Goal: Task Accomplishment & Management: Complete application form

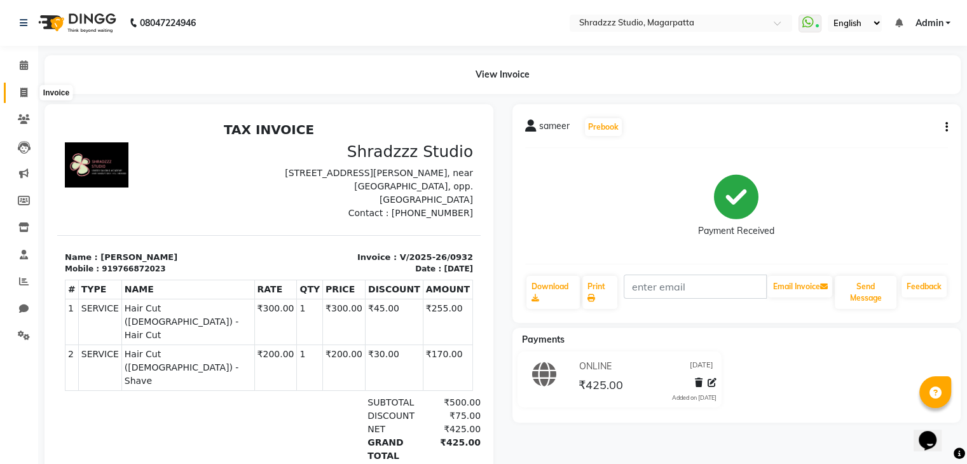
click at [24, 93] on icon at bounding box center [23, 93] width 7 height 10
select select "4544"
select select "service"
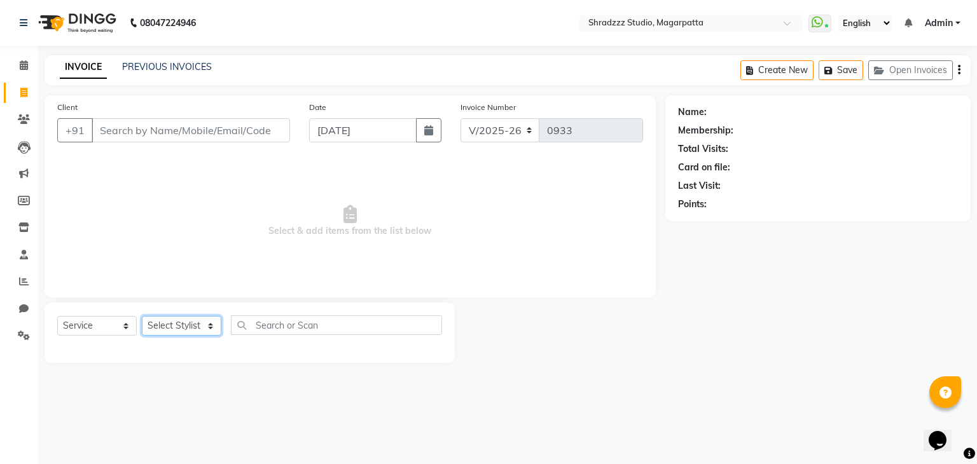
click at [177, 326] on select "Select Stylist [PERSON_NAME] Manager [MEDICAL_DATA][PERSON_NAME] Sameer [PERSON…" at bounding box center [181, 326] width 79 height 20
select select "26213"
click at [142, 317] on select "Select Stylist [PERSON_NAME] Manager [MEDICAL_DATA][PERSON_NAME] Sameer [PERSON…" at bounding box center [181, 326] width 79 height 20
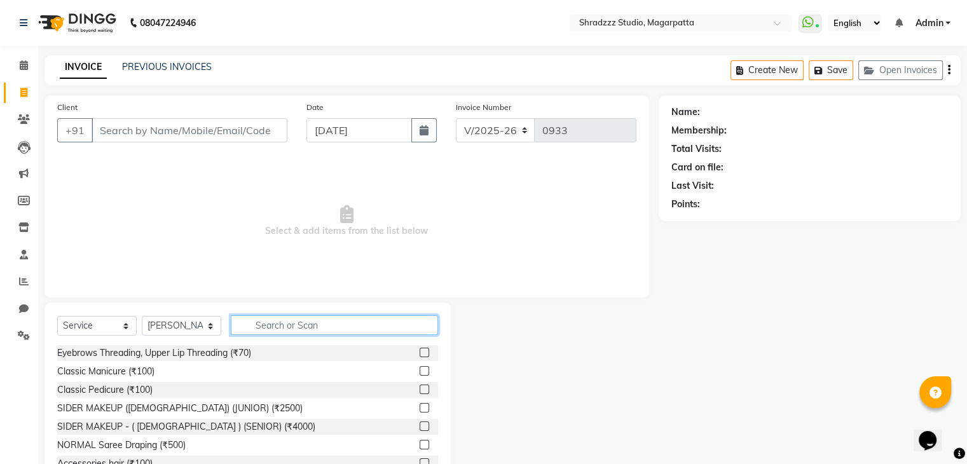
click at [292, 326] on input "text" at bounding box center [334, 325] width 207 height 20
click at [24, 116] on icon at bounding box center [24, 119] width 12 height 10
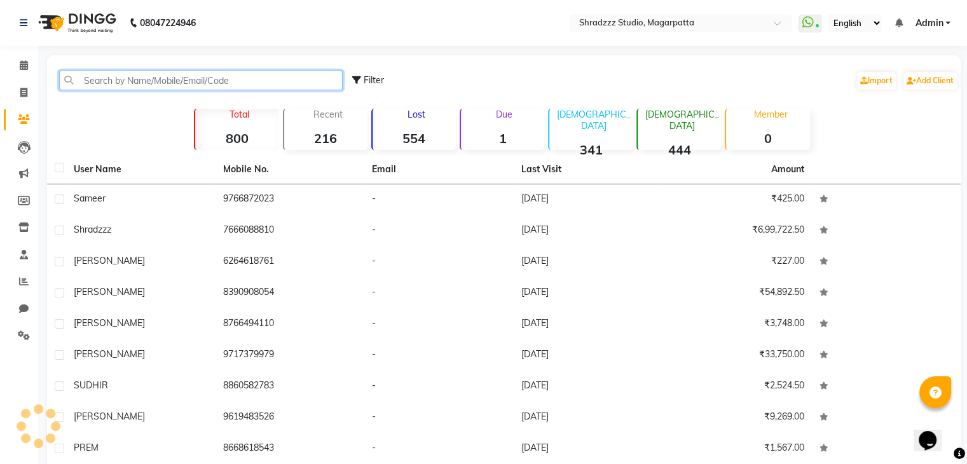
click at [126, 80] on input "text" at bounding box center [201, 81] width 284 height 20
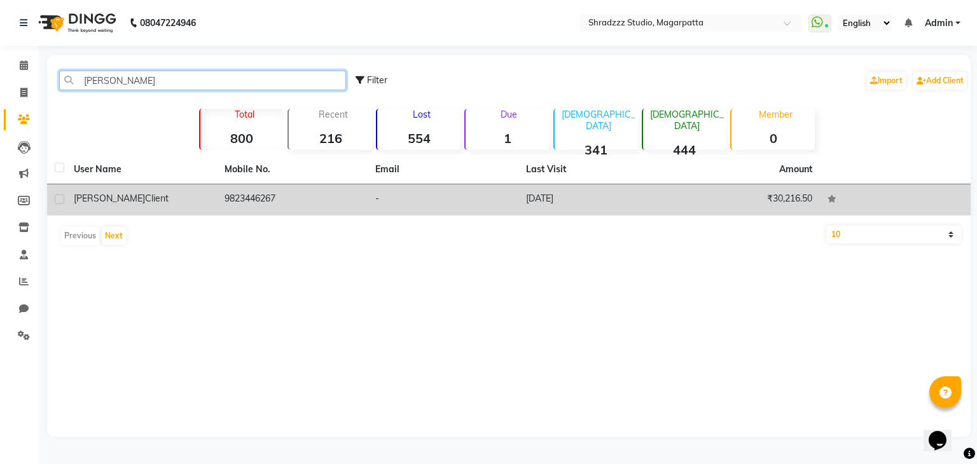
type input "[PERSON_NAME]"
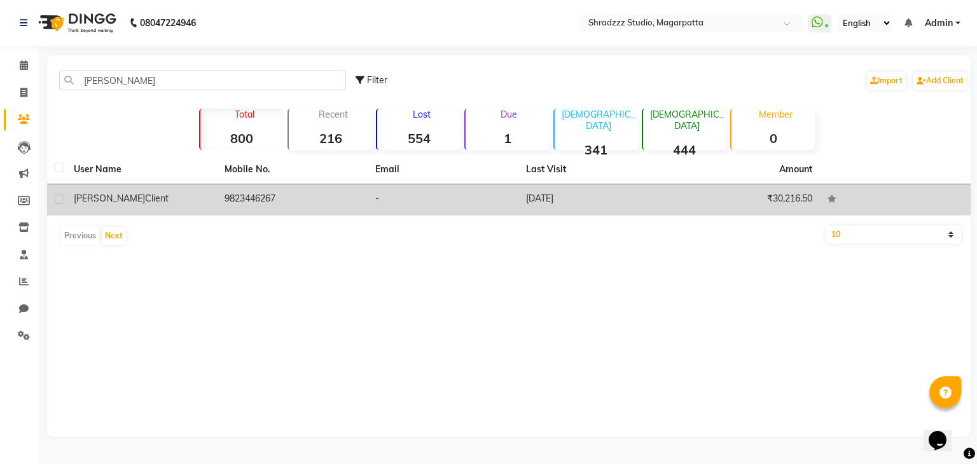
click at [92, 203] on span "[PERSON_NAME]" at bounding box center [109, 198] width 71 height 11
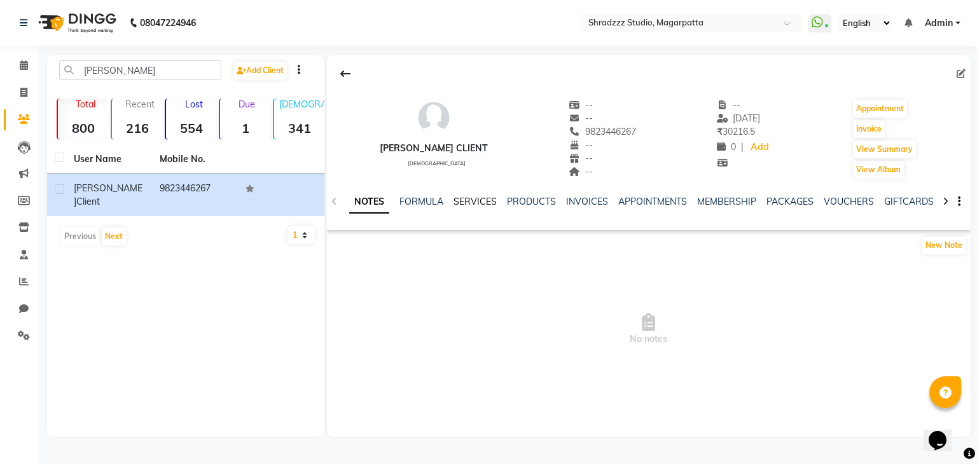
click at [467, 202] on link "SERVICES" at bounding box center [474, 201] width 43 height 11
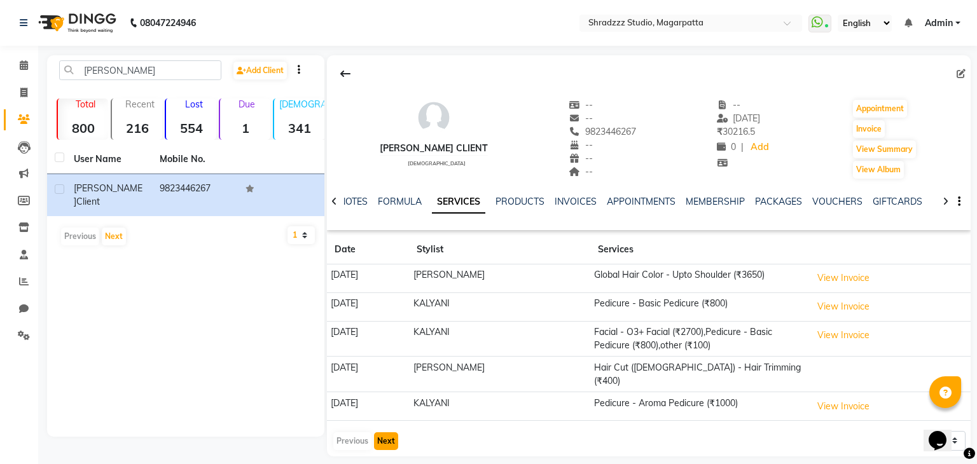
click at [390, 432] on button "Next" at bounding box center [386, 441] width 24 height 18
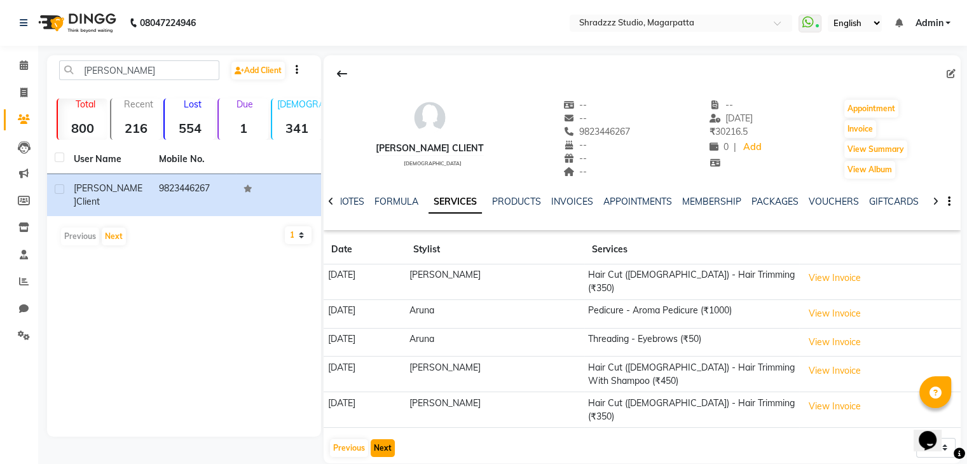
click at [390, 439] on button "Next" at bounding box center [383, 448] width 24 height 18
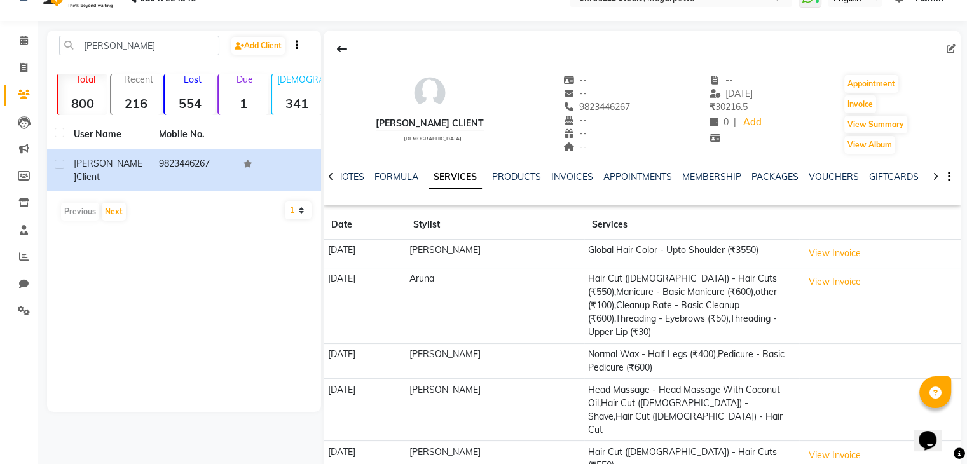
scroll to position [57, 0]
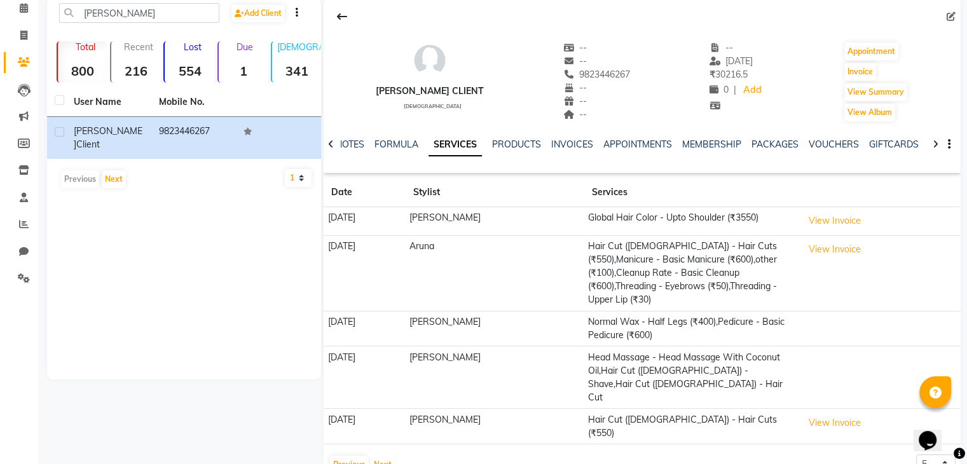
click at [379, 456] on button "Next" at bounding box center [383, 465] width 24 height 18
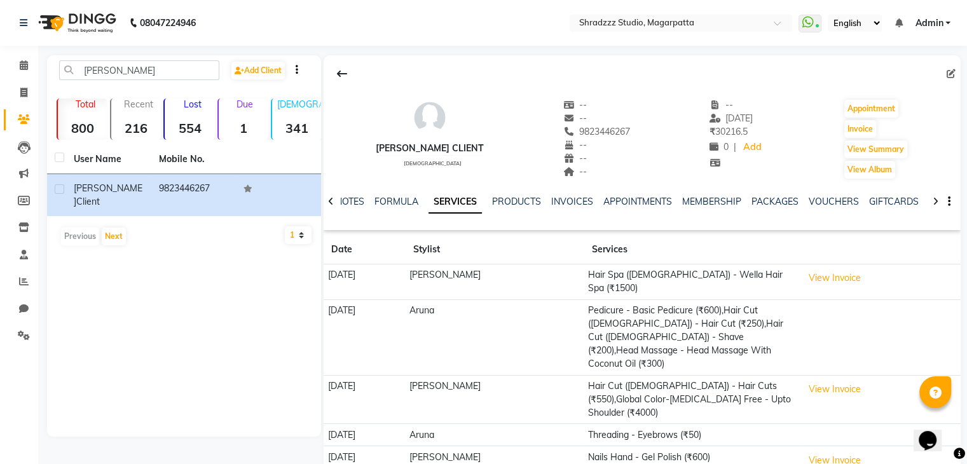
scroll to position [31, 0]
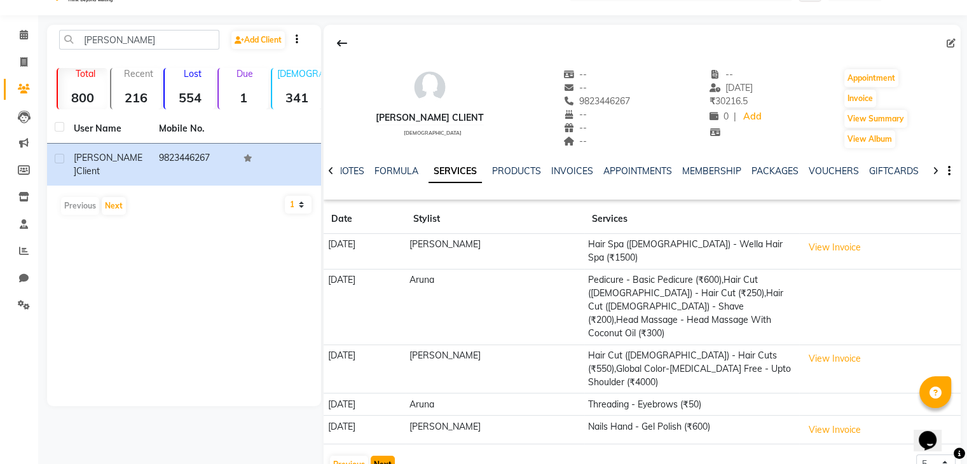
click at [380, 456] on button "Next" at bounding box center [383, 465] width 24 height 18
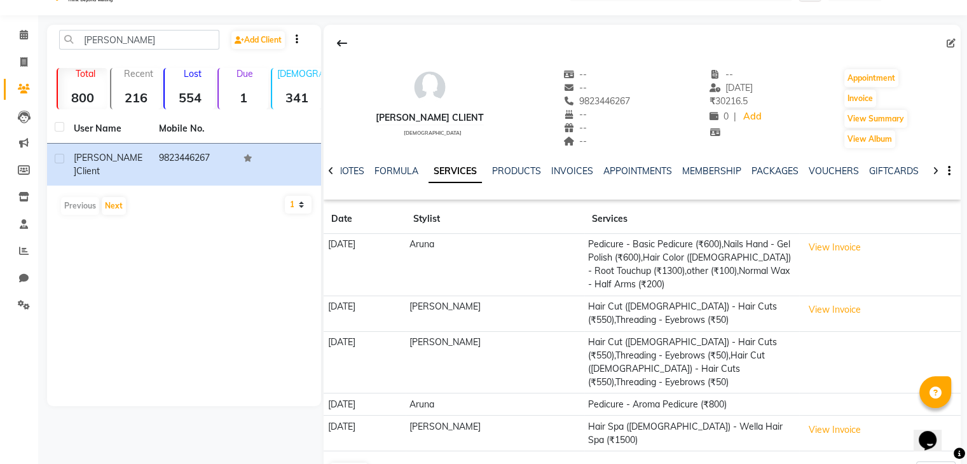
scroll to position [0, 0]
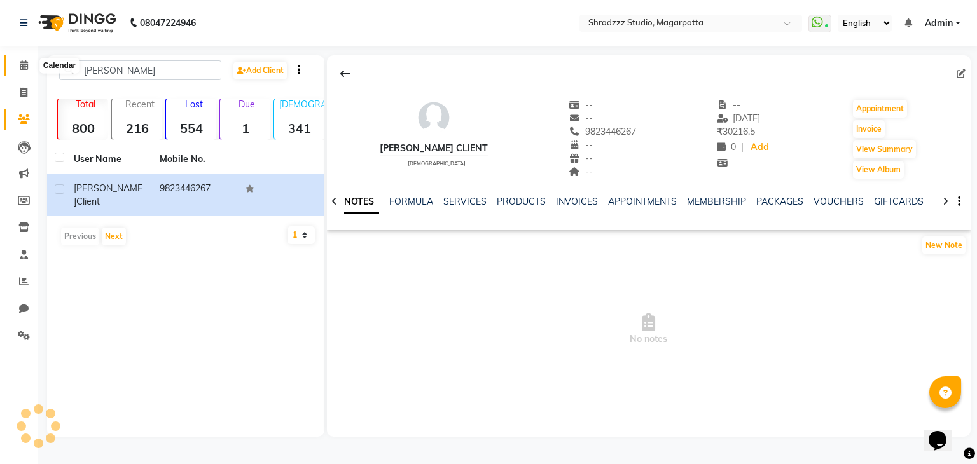
click at [21, 72] on span at bounding box center [24, 66] width 22 height 15
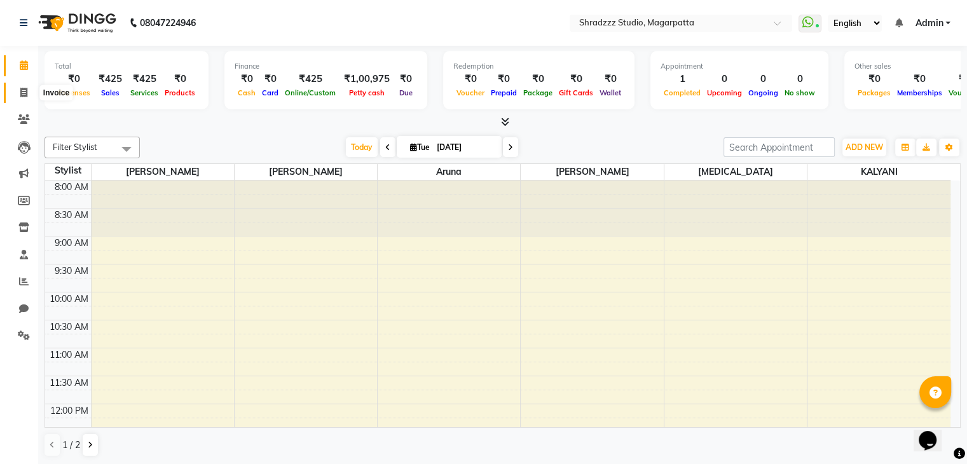
click at [24, 97] on icon at bounding box center [23, 93] width 7 height 10
select select "4544"
select select "service"
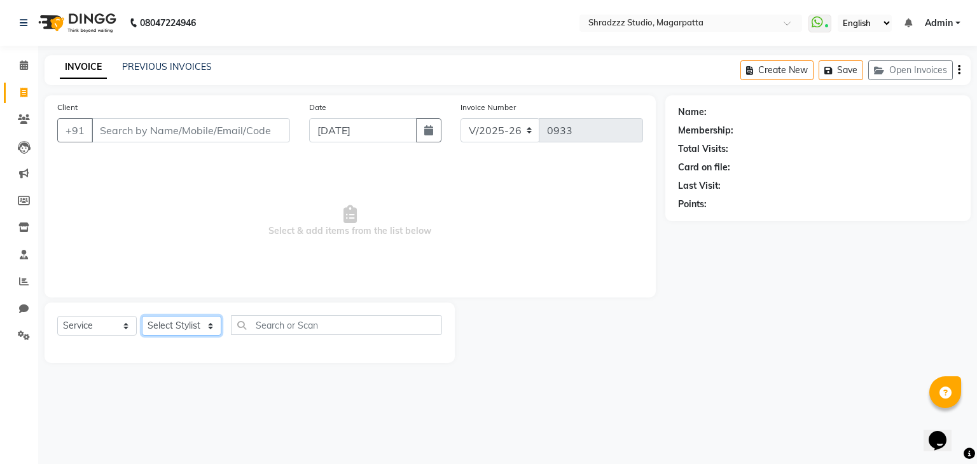
click at [167, 326] on select "Select Stylist [PERSON_NAME] Manager [MEDICAL_DATA][PERSON_NAME] Sameer [PERSON…" at bounding box center [181, 326] width 79 height 20
select select "26213"
click at [142, 317] on select "Select Stylist [PERSON_NAME] Manager [MEDICAL_DATA][PERSON_NAME] Sameer [PERSON…" at bounding box center [181, 326] width 79 height 20
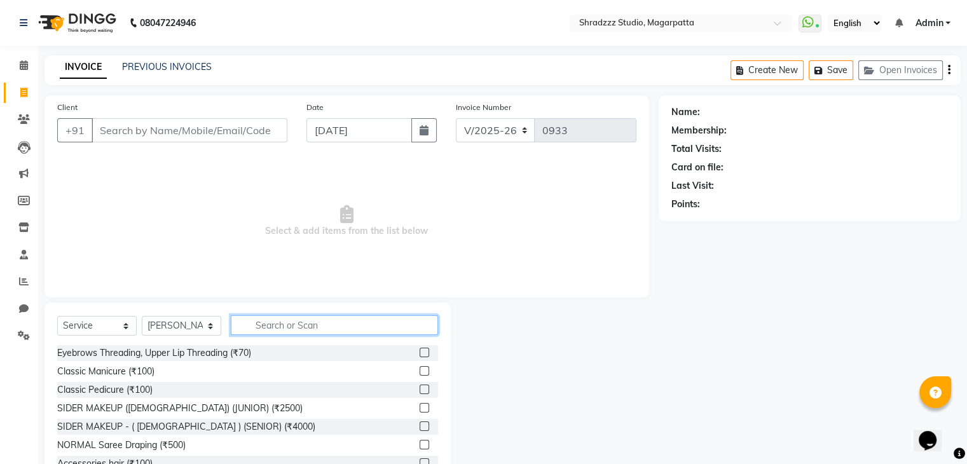
click at [293, 326] on input "text" at bounding box center [334, 325] width 207 height 20
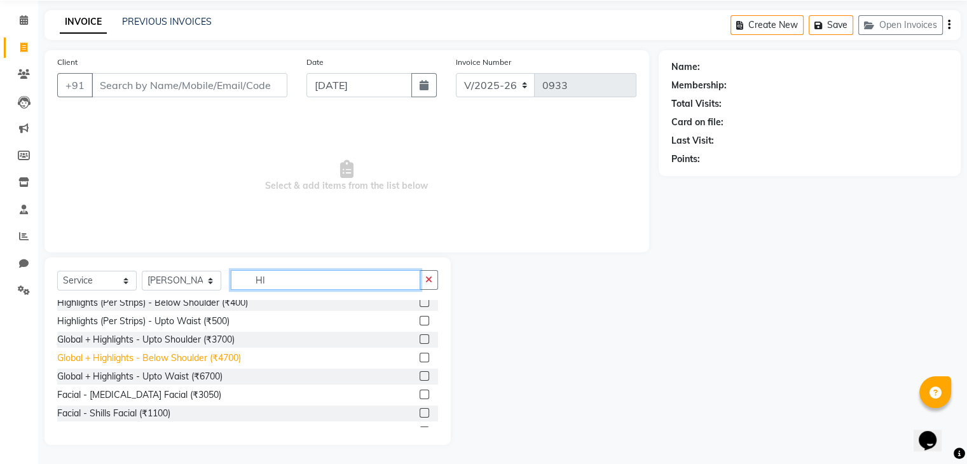
scroll to position [78, 0]
type input "HI"
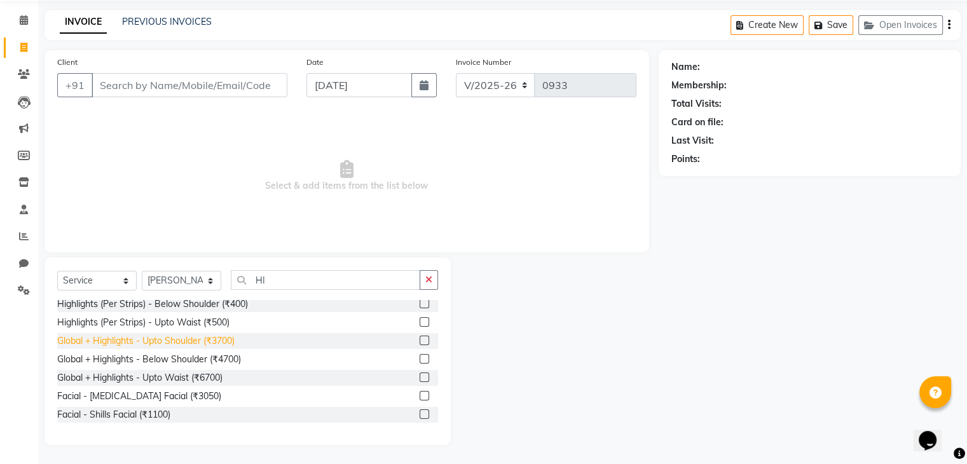
click at [172, 343] on div "Global + Highlights - Upto Shoulder (₹3700)" at bounding box center [145, 340] width 177 height 13
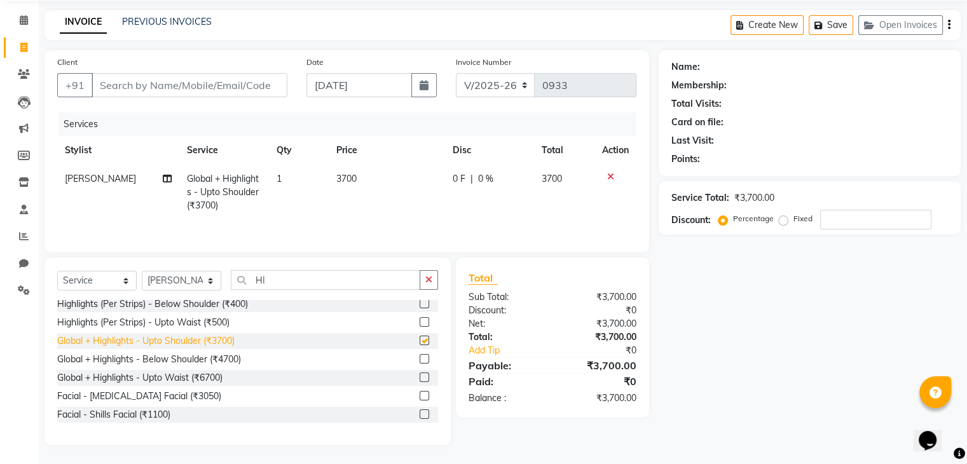
checkbox input "false"
click at [837, 218] on input "number" at bounding box center [875, 220] width 111 height 20
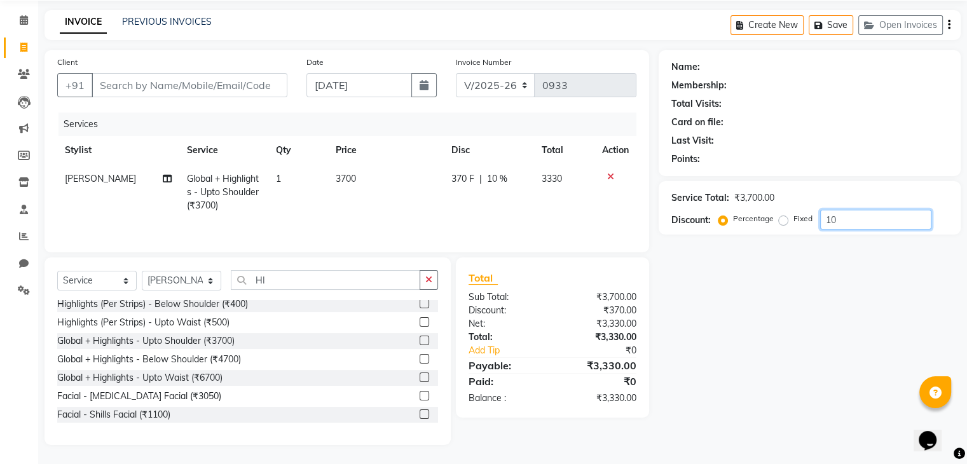
type input "1"
click at [483, 177] on span "0 %" at bounding box center [485, 178] width 15 height 13
select select "26213"
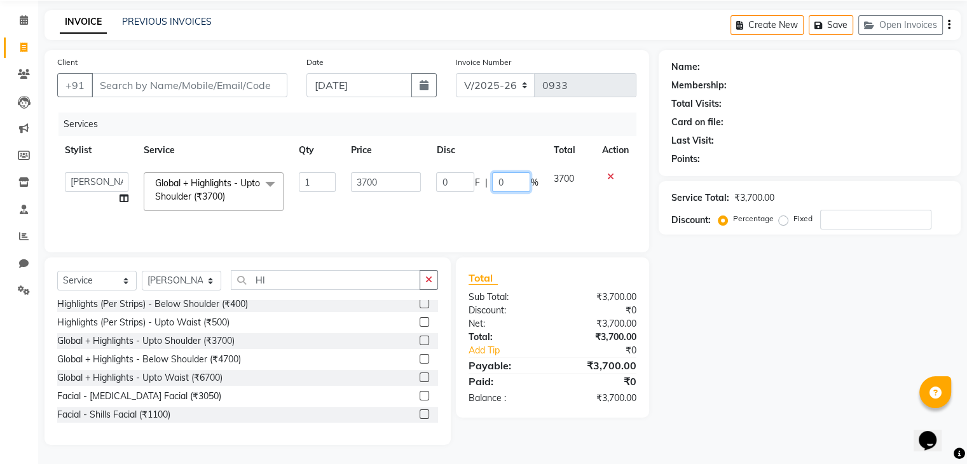
click at [516, 182] on input "0" at bounding box center [511, 182] width 38 height 20
type input "30"
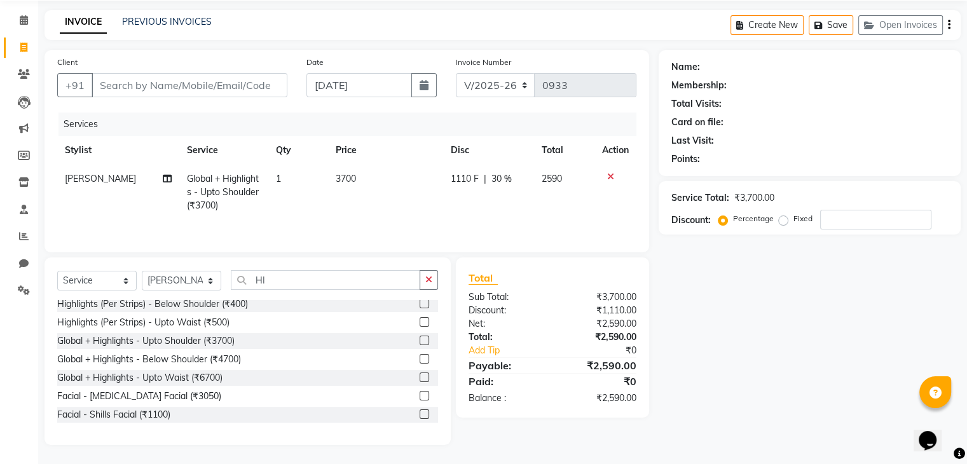
click at [766, 355] on div "Name: Membership: Total Visits: Card on file: Last Visit: Points: Service Total…" at bounding box center [815, 247] width 312 height 395
click at [610, 177] on icon at bounding box center [610, 176] width 7 height 9
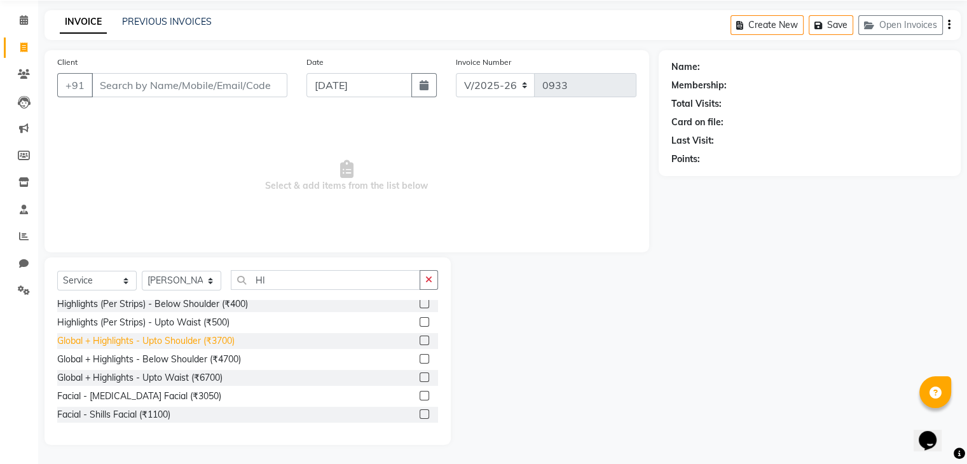
click at [201, 338] on div "Global + Highlights - Upto Shoulder (₹3700)" at bounding box center [145, 340] width 177 height 13
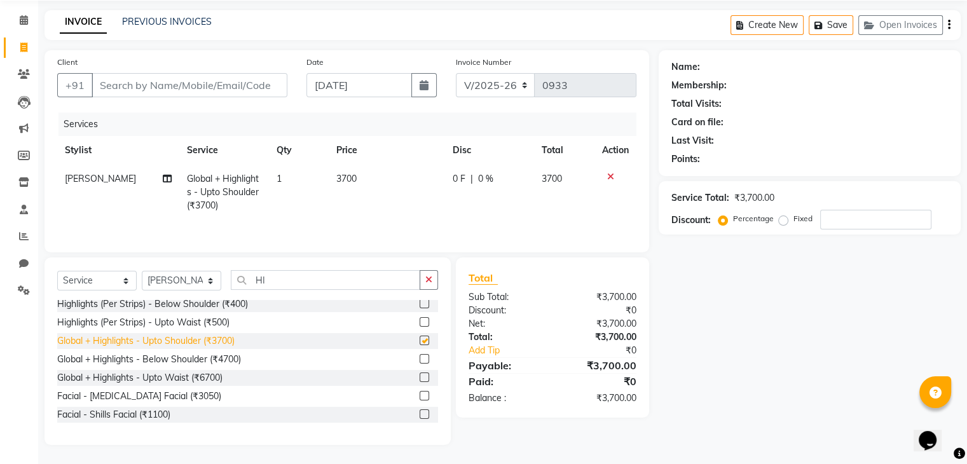
checkbox input "false"
click at [369, 179] on td "3700" at bounding box center [387, 192] width 116 height 55
select select "26213"
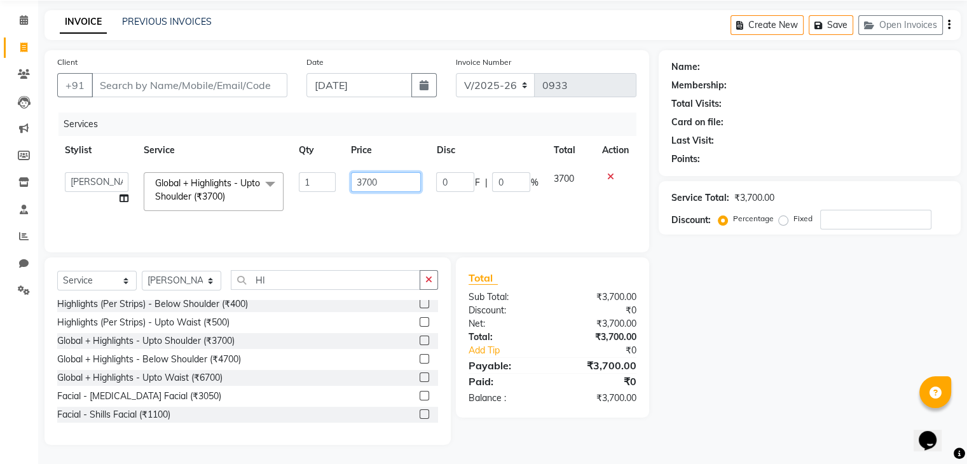
click at [384, 185] on input "3700" at bounding box center [386, 182] width 70 height 20
type input "3"
type input "2000"
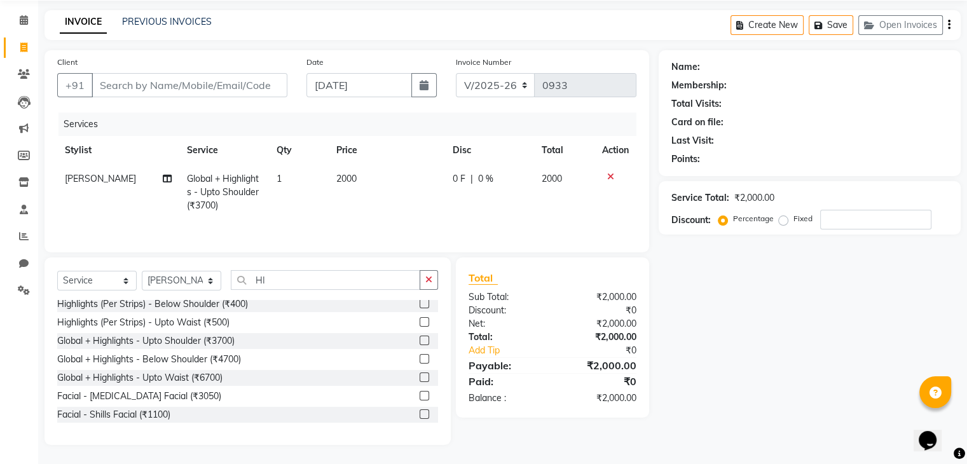
click at [460, 177] on span "0 F" at bounding box center [459, 178] width 13 height 13
select select "26213"
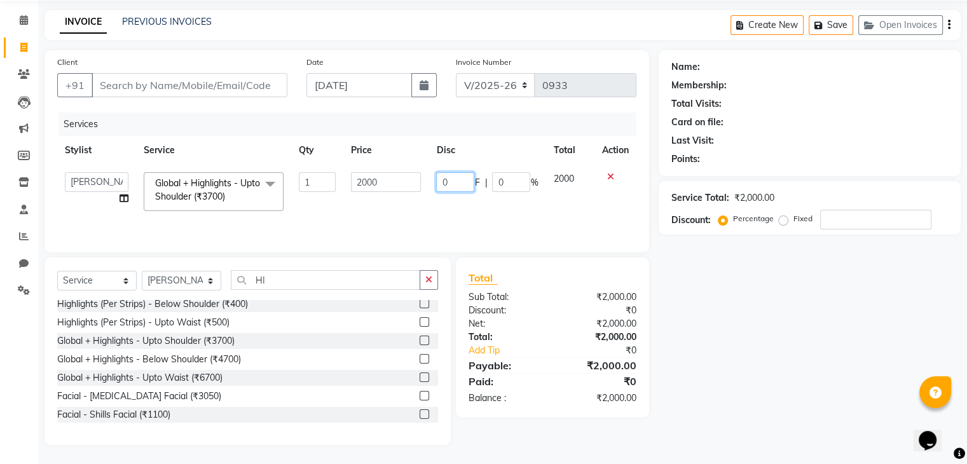
click at [464, 183] on input "0" at bounding box center [455, 182] width 38 height 20
type input "500"
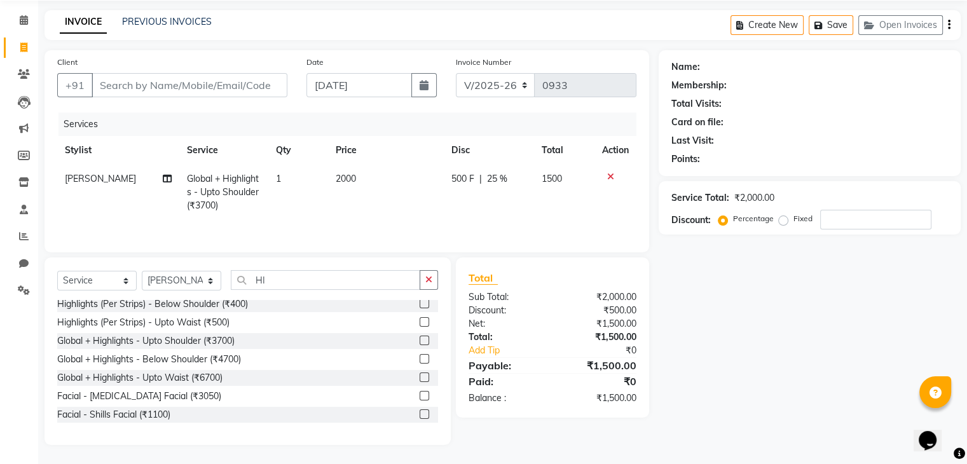
click at [682, 321] on div "Name: Membership: Total Visits: Card on file: Last Visit: Points: Service Total…" at bounding box center [815, 247] width 312 height 395
click at [783, 344] on div "Name: Membership: Total Visits: Card on file: Last Visit: Points: Service Total…" at bounding box center [815, 247] width 312 height 395
click at [844, 225] on input "number" at bounding box center [875, 220] width 111 height 20
click at [706, 388] on div "Name: Membership: Total Visits: Card on file: Last Visit: Points: Service Total…" at bounding box center [815, 247] width 312 height 395
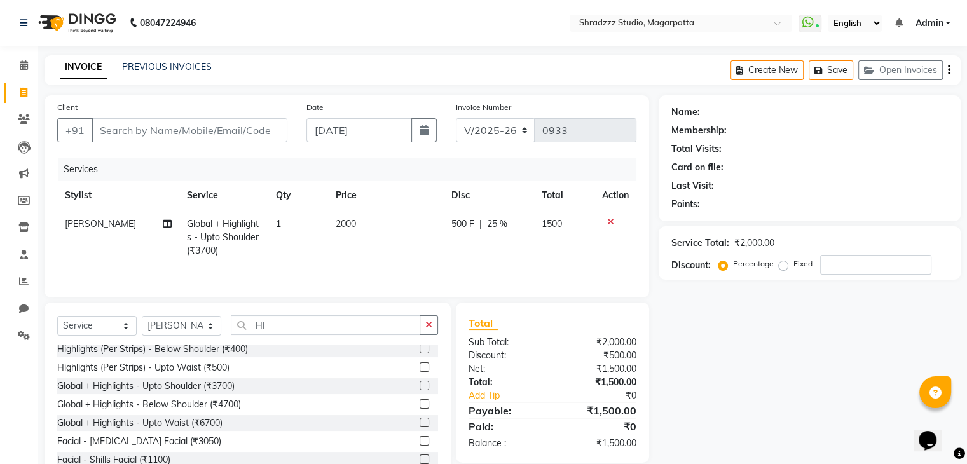
scroll to position [46, 0]
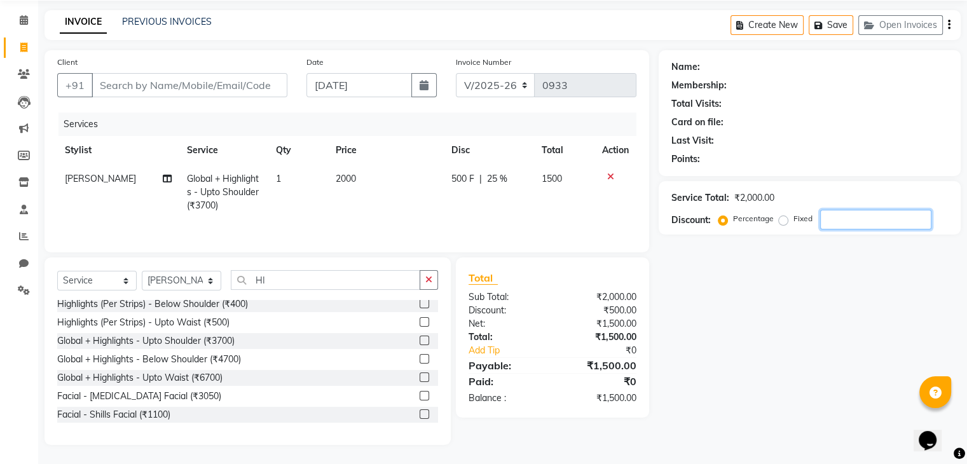
click at [853, 220] on input "number" at bounding box center [875, 220] width 111 height 20
click at [770, 366] on div "Name: Membership: Total Visits: Card on file: Last Visit: Points: Service Total…" at bounding box center [815, 247] width 312 height 395
click at [758, 336] on div "Name: Membership: Total Visits: Card on file: Last Visit: Points: Service Total…" at bounding box center [815, 247] width 312 height 395
click at [432, 279] on icon "button" at bounding box center [428, 279] width 7 height 9
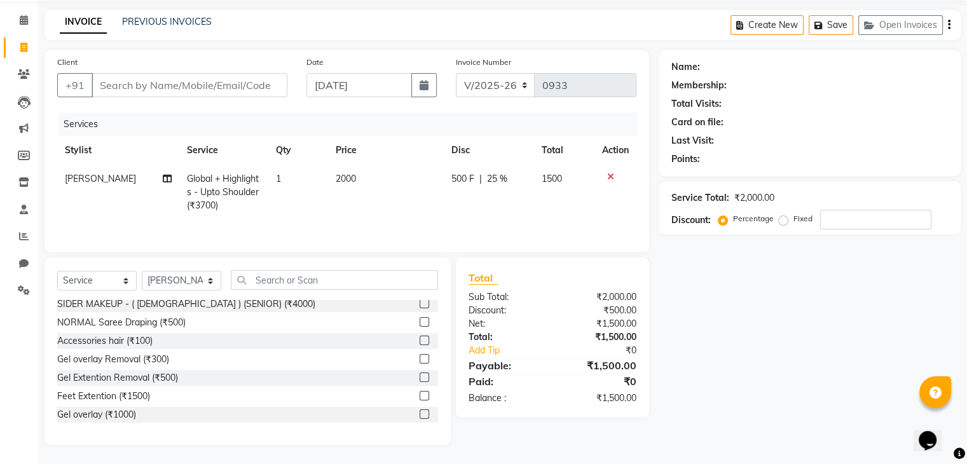
click at [810, 363] on div "Name: Membership: Total Visits: Card on file: Last Visit: Points: Service Total…" at bounding box center [815, 247] width 312 height 395
click at [465, 179] on span "500 F" at bounding box center [462, 178] width 23 height 13
select select "26213"
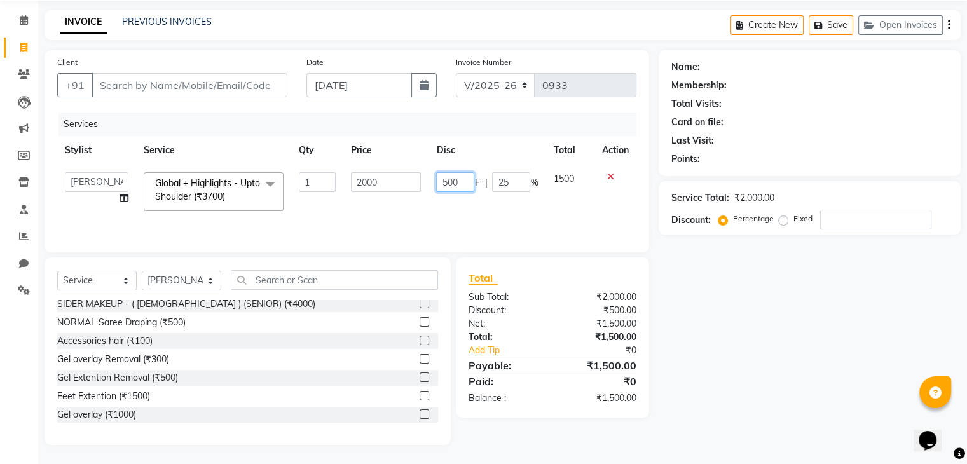
click at [469, 183] on input "500" at bounding box center [455, 182] width 38 height 20
type input "5"
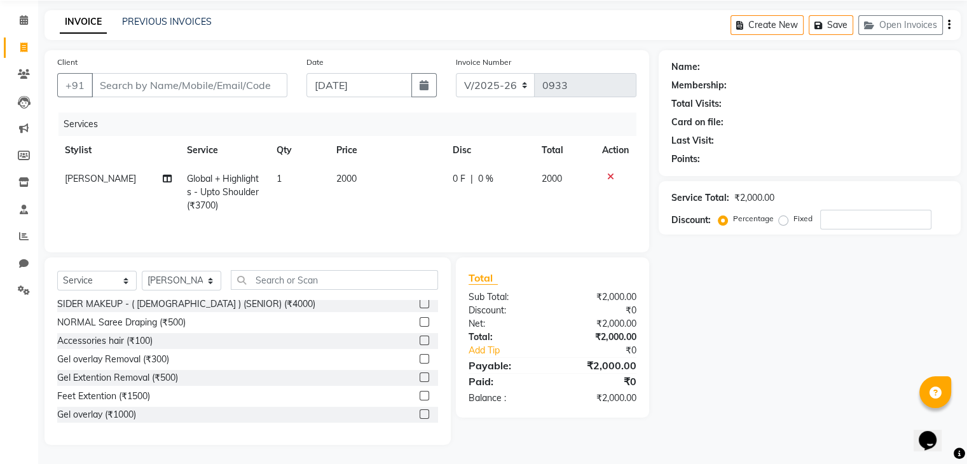
click at [923, 339] on div "Name: Membership: Total Visits: Card on file: Last Visit: Points: Service Total…" at bounding box center [815, 247] width 312 height 395
click at [844, 225] on input "number" at bounding box center [875, 220] width 111 height 20
type input "25"
click at [791, 319] on div "Name: Membership: Total Visits: Card on file: Last Visit: Points: Service Total…" at bounding box center [815, 247] width 312 height 395
click at [768, 431] on div "Name: Membership: Total Visits: Card on file: Last Visit: Points: Service Total…" at bounding box center [815, 247] width 312 height 395
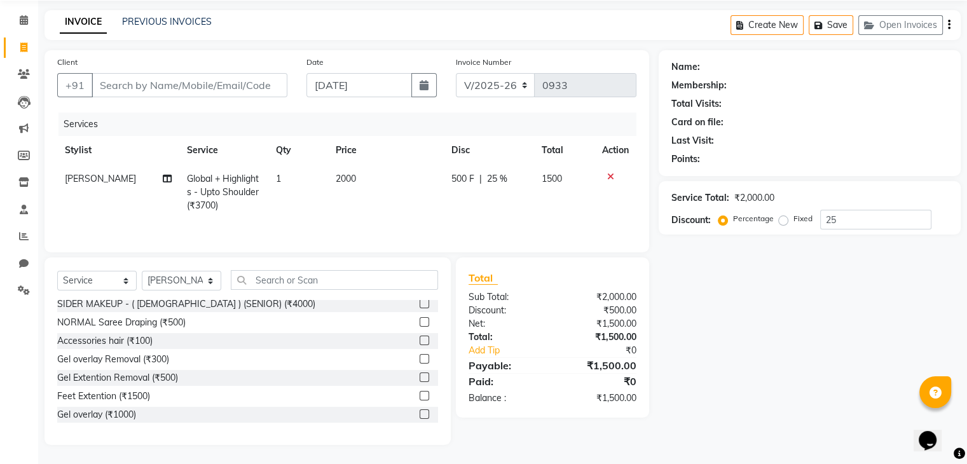
click at [768, 431] on div "Name: Membership: Total Visits: Card on file: Last Visit: Points: Service Total…" at bounding box center [815, 247] width 312 height 395
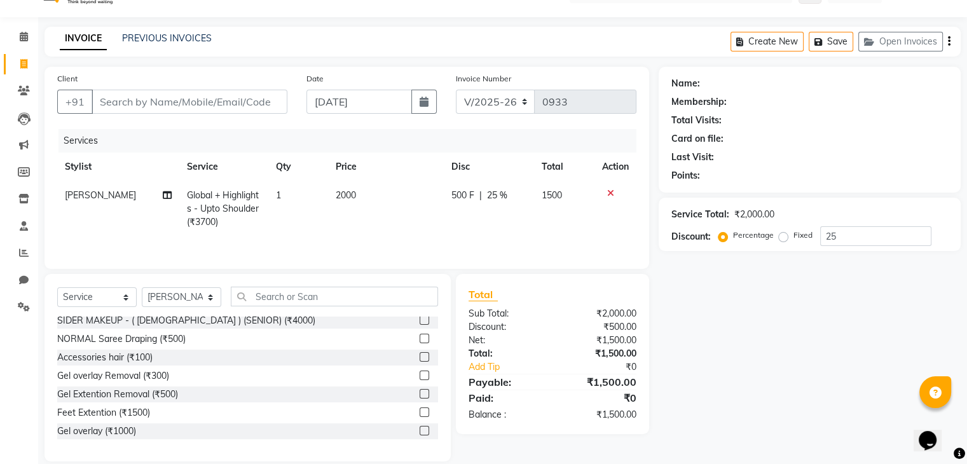
scroll to position [26, 0]
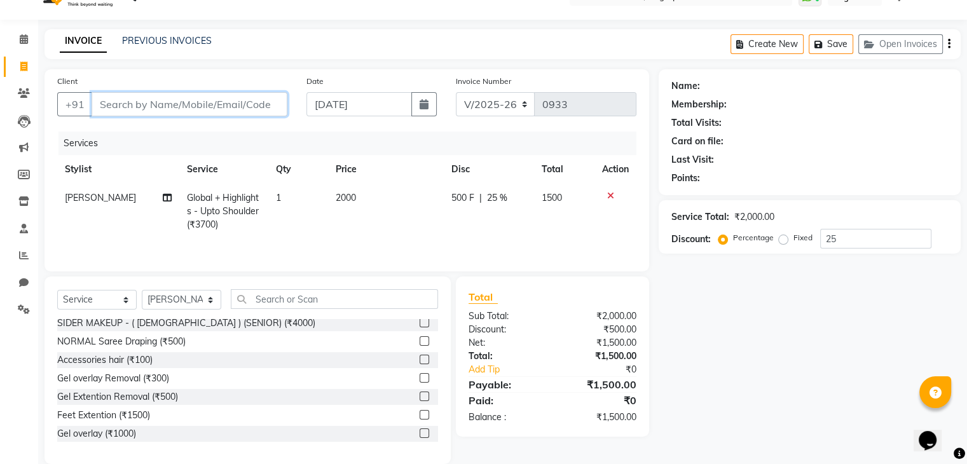
click at [231, 107] on input "Client" at bounding box center [190, 104] width 196 height 24
type input "S"
type input "0"
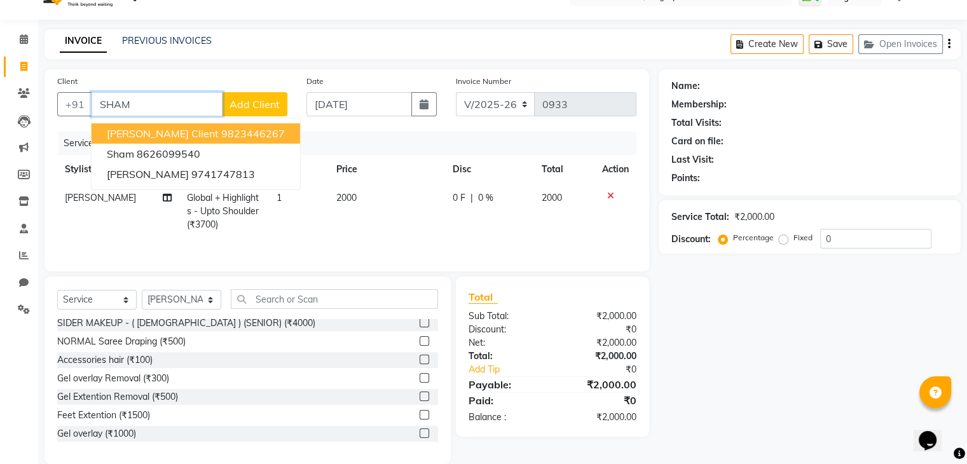
click at [221, 133] on ngb-highlight "9823446267" at bounding box center [253, 133] width 64 height 13
type input "9823446267"
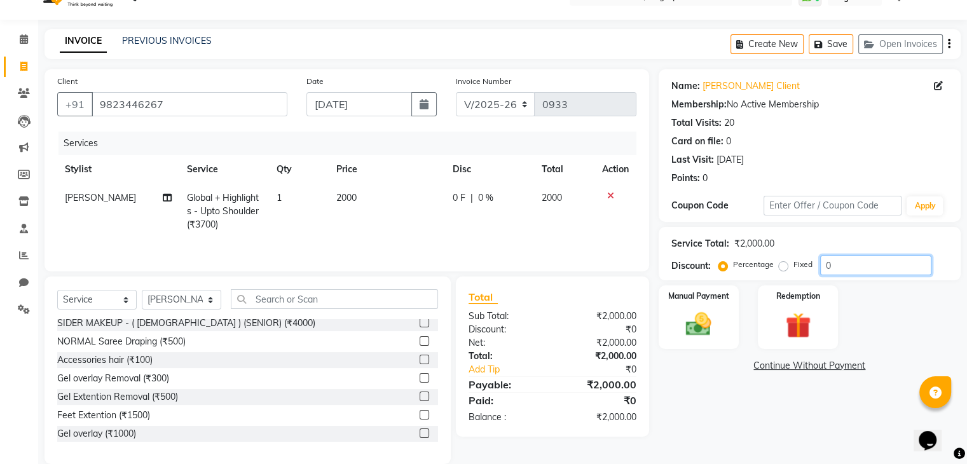
click at [847, 263] on input "0" at bounding box center [875, 266] width 111 height 20
type input "25"
click at [725, 415] on div "Name: [PERSON_NAME] Client Membership: No Active Membership Total Visits: 20 Ca…" at bounding box center [815, 266] width 312 height 395
click at [697, 340] on div "Manual Payment" at bounding box center [698, 316] width 83 height 65
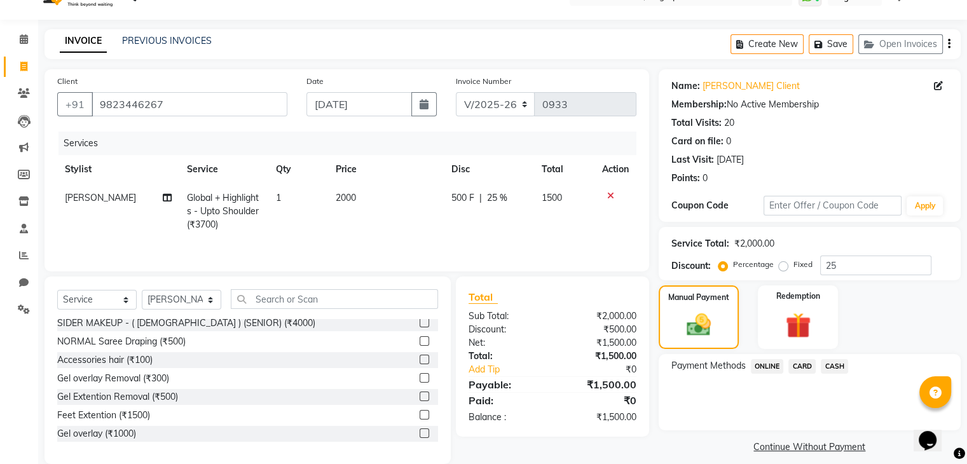
click at [829, 366] on span "CASH" at bounding box center [834, 366] width 27 height 15
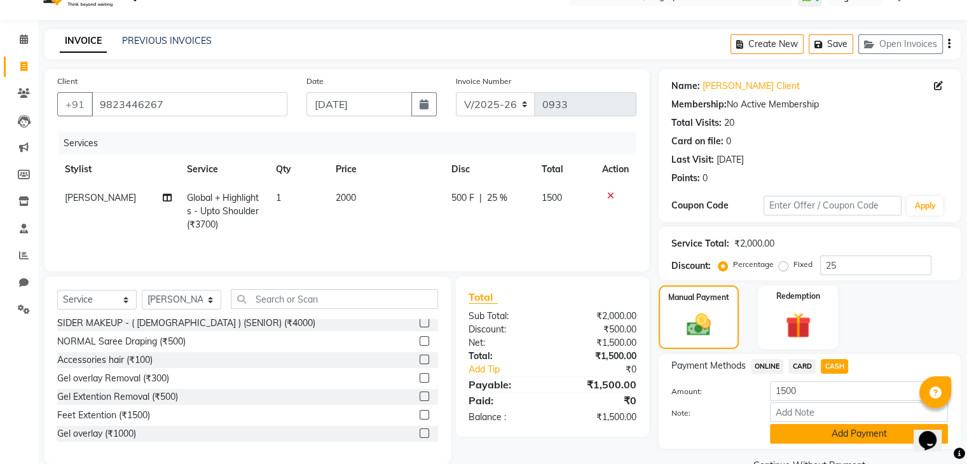
click at [813, 431] on button "Add Payment" at bounding box center [859, 434] width 178 height 20
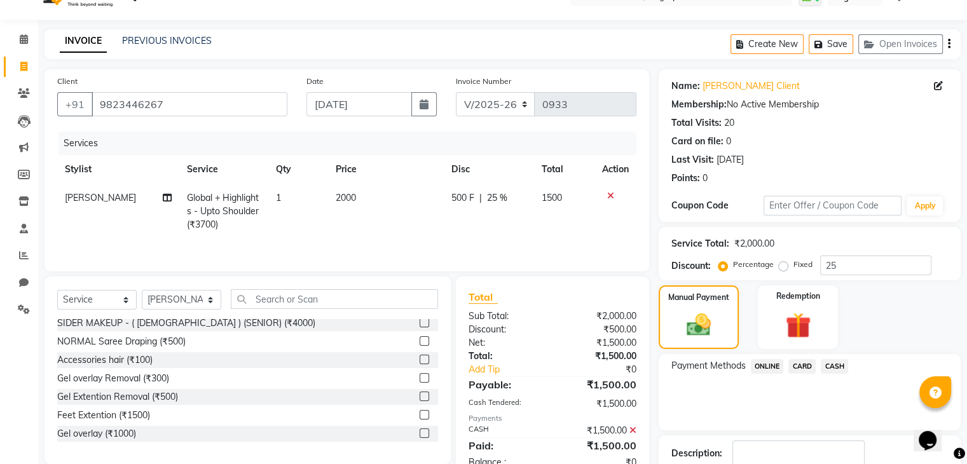
scroll to position [109, 0]
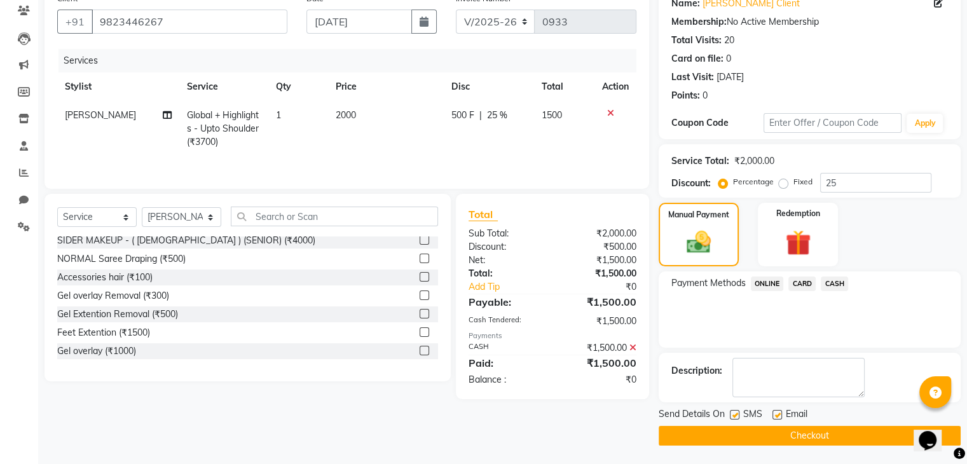
click at [813, 433] on button "Checkout" at bounding box center [810, 436] width 302 height 20
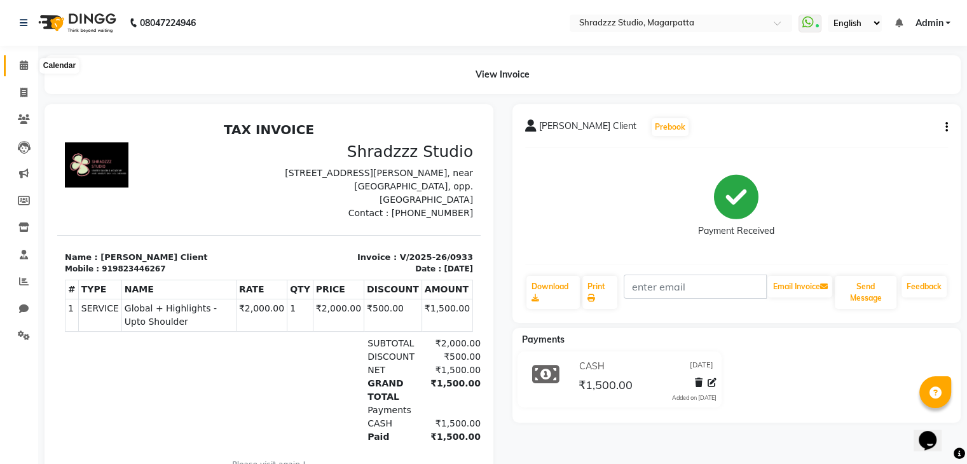
click at [24, 67] on icon at bounding box center [24, 65] width 8 height 10
